Goal: Subscribe to service/newsletter

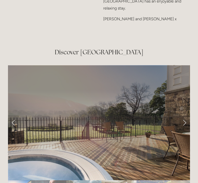
scroll to position [760, 0]
click at [186, 128] on link "Next Slide" at bounding box center [184, 122] width 11 height 15
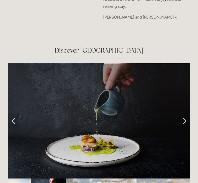
scroll to position [762, 0]
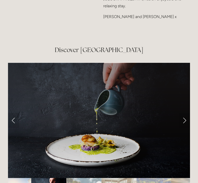
click at [183, 128] on link "Next Slide" at bounding box center [184, 120] width 11 height 15
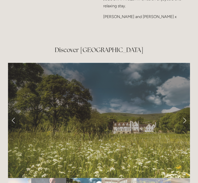
click at [185, 127] on link "Next Slide" at bounding box center [184, 120] width 11 height 15
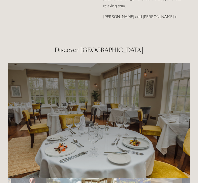
click at [184, 128] on link "Next Slide" at bounding box center [184, 120] width 11 height 15
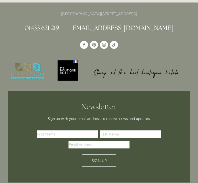
scroll to position [1295, 0]
click at [50, 138] on input "text" at bounding box center [67, 134] width 61 height 8
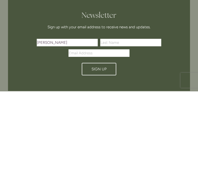
type input "[PERSON_NAME]"
click at [111, 131] on input "text" at bounding box center [130, 135] width 61 height 8
type input "van der Schans"
click at [80, 141] on input "Email Address" at bounding box center [99, 145] width 61 height 8
type input "[EMAIL_ADDRESS][DOMAIN_NAME]"
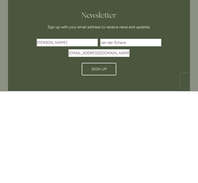
scroll to position [1387, 0]
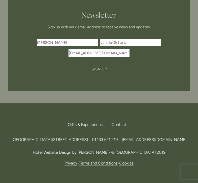
click at [103, 71] on span "Sign Up" at bounding box center [99, 69] width 15 height 5
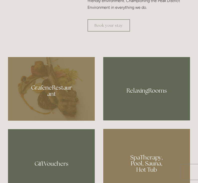
scroll to position [263, 0]
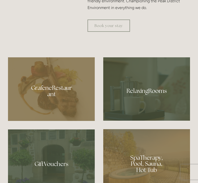
click at [122, 32] on link "Book your stay" at bounding box center [109, 26] width 43 height 12
